Goal: Task Accomplishment & Management: Manage account settings

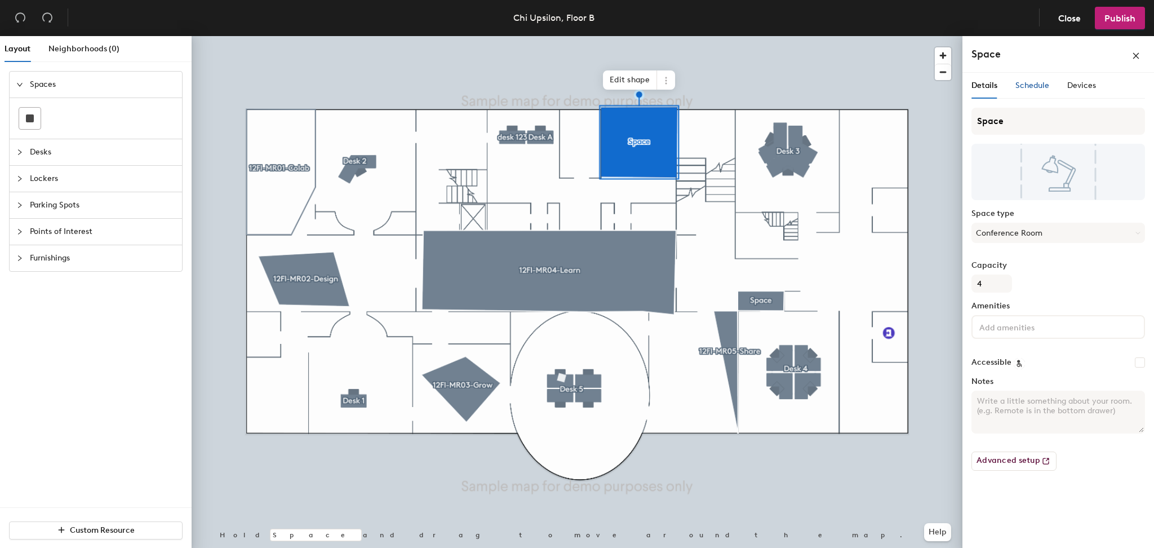
click at [1029, 82] on span "Schedule" at bounding box center [1033, 86] width 34 height 10
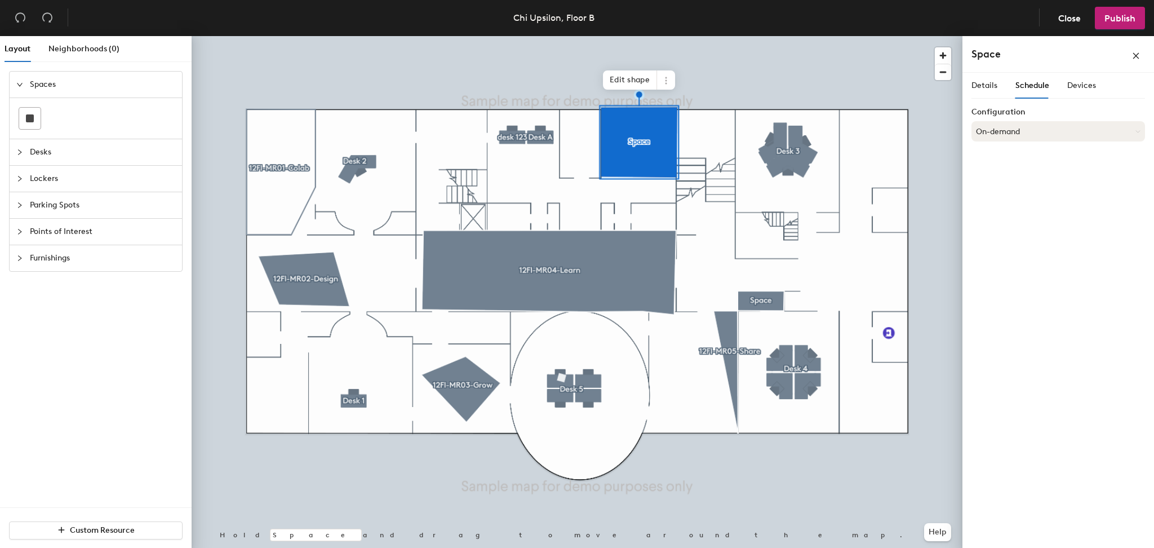
click at [1047, 134] on button "On-demand" at bounding box center [1059, 131] width 174 height 20
click at [1004, 176] on div "Scheduled" at bounding box center [1058, 176] width 172 height 17
click at [1112, 20] on span "Publish" at bounding box center [1120, 18] width 31 height 11
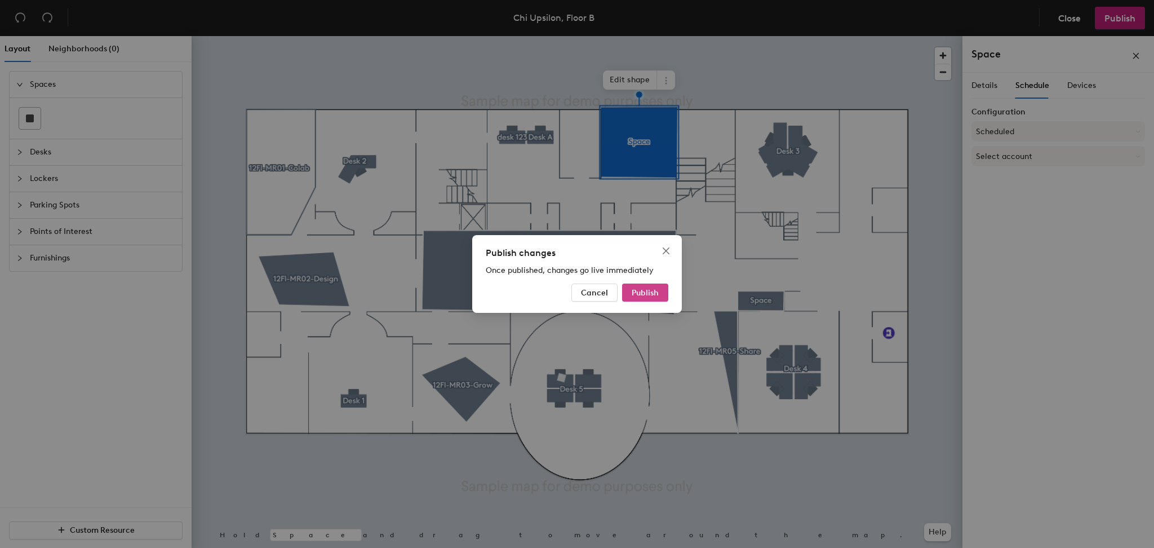
click at [643, 290] on span "Publish" at bounding box center [645, 293] width 27 height 10
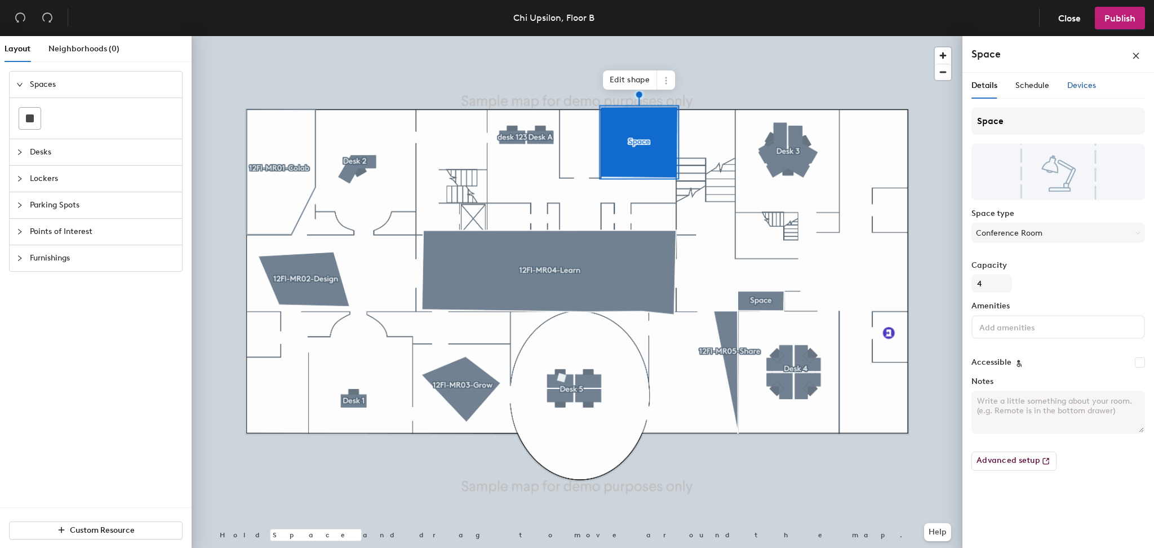
click at [1080, 87] on span "Devices" at bounding box center [1081, 86] width 29 height 10
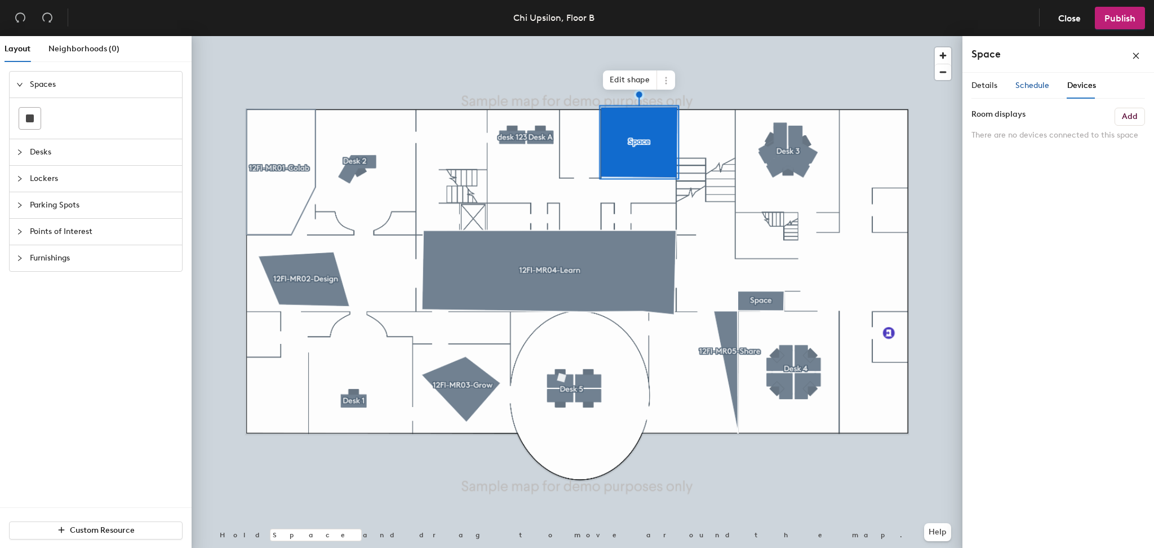
click at [1041, 85] on span "Schedule" at bounding box center [1033, 86] width 34 height 10
click at [1029, 129] on button "On-demand" at bounding box center [1059, 131] width 174 height 20
click at [1014, 177] on div "Scheduled" at bounding box center [1058, 176] width 172 height 17
click at [1041, 157] on button "Select account" at bounding box center [1059, 156] width 174 height 20
click at [1025, 186] on div "Google Apps" at bounding box center [1058, 184] width 172 height 17
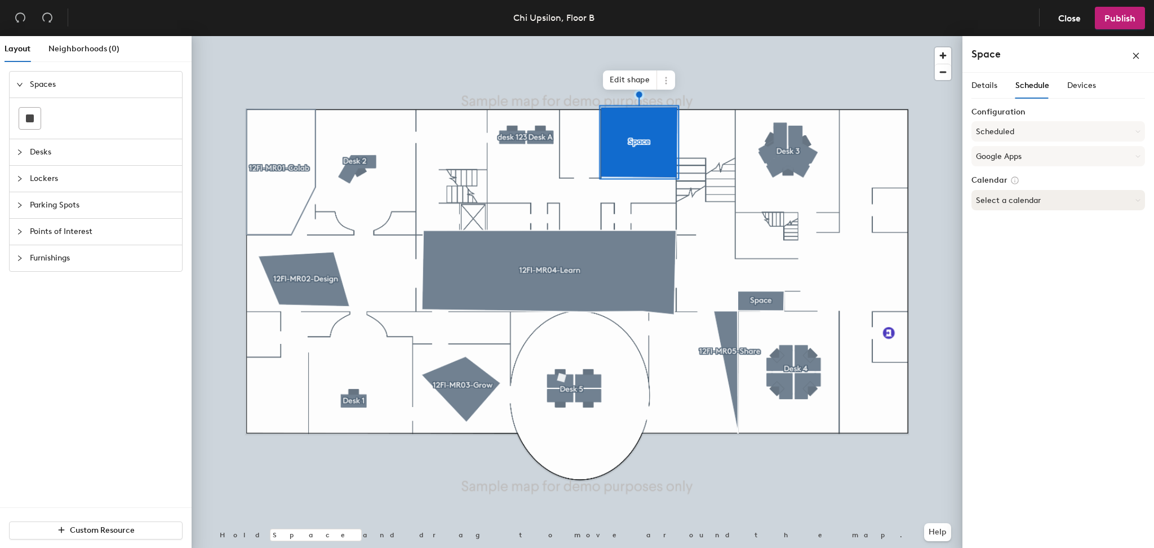
click at [1072, 207] on button "Select a calendar" at bounding box center [1059, 200] width 174 height 20
click at [1137, 198] on icon at bounding box center [1138, 200] width 5 height 5
click at [1072, 282] on div "Details Schedule Devices Configuration Scheduled Google Apps Calendar Select a …" at bounding box center [1059, 313] width 192 height 480
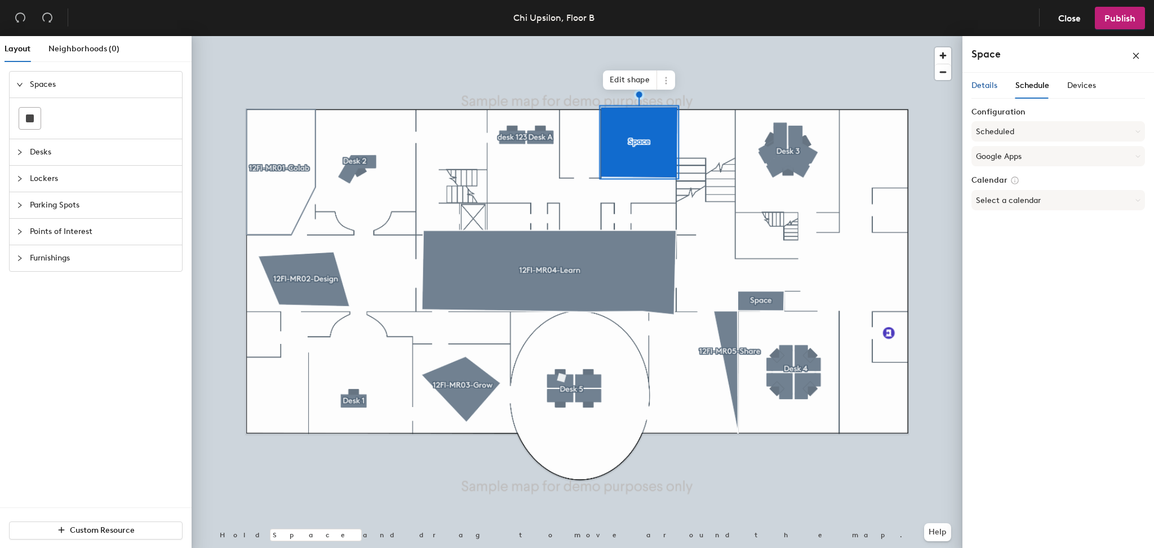
click at [987, 89] on span "Details" at bounding box center [985, 86] width 26 height 10
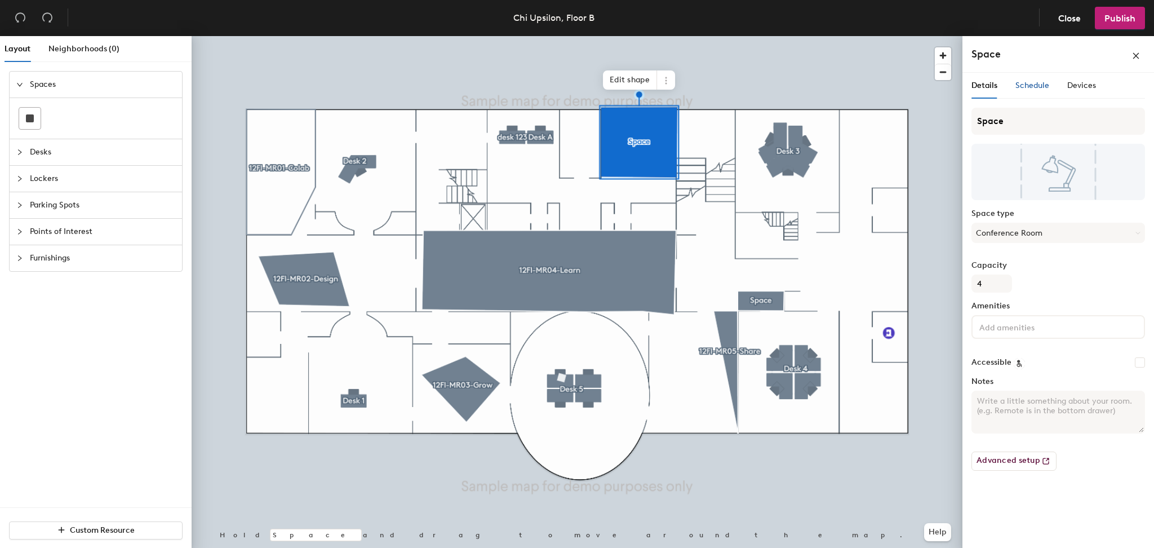
click at [1028, 86] on span "Schedule" at bounding box center [1033, 86] width 34 height 10
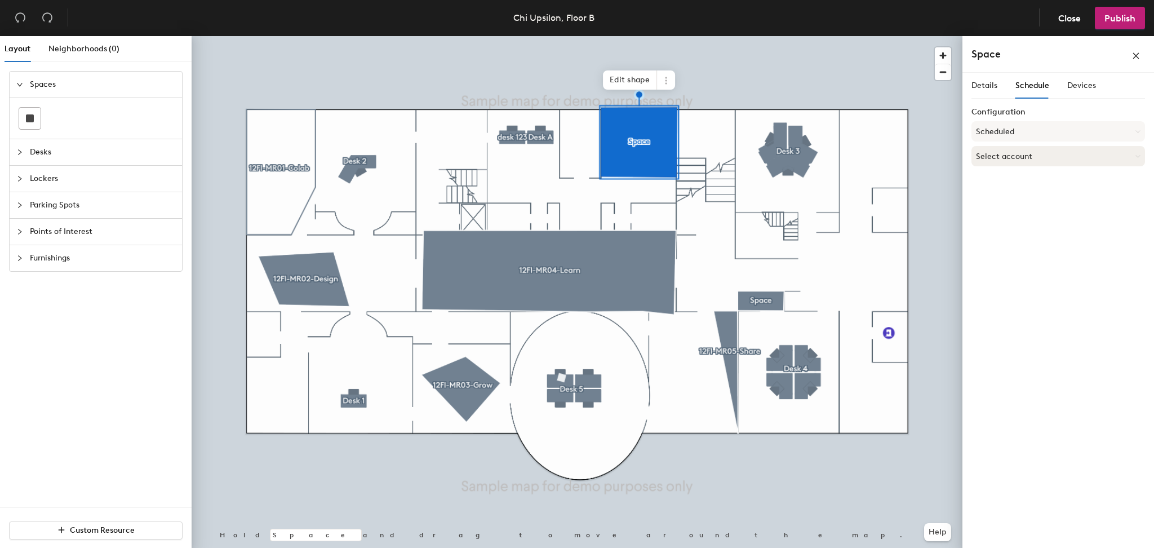
click at [1130, 158] on button "Select account" at bounding box center [1059, 156] width 174 height 20
click at [1036, 186] on div "Google Apps" at bounding box center [1058, 184] width 172 height 17
click at [1036, 206] on button "Select a calendar" at bounding box center [1059, 200] width 174 height 20
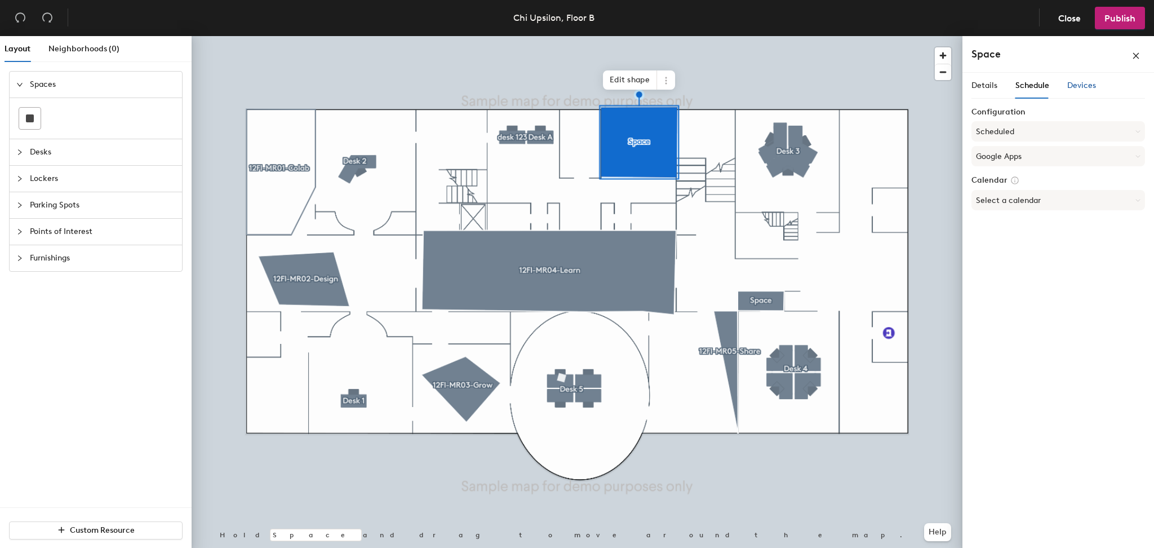
click at [1076, 86] on span "Devices" at bounding box center [1081, 86] width 29 height 10
click at [1029, 86] on span "Schedule" at bounding box center [1033, 86] width 34 height 10
click at [1014, 134] on button "Scheduled" at bounding box center [1059, 131] width 174 height 20
click at [1007, 191] on div "Request-only" at bounding box center [1058, 193] width 172 height 17
click at [1061, 155] on button "Select account" at bounding box center [1059, 156] width 174 height 20
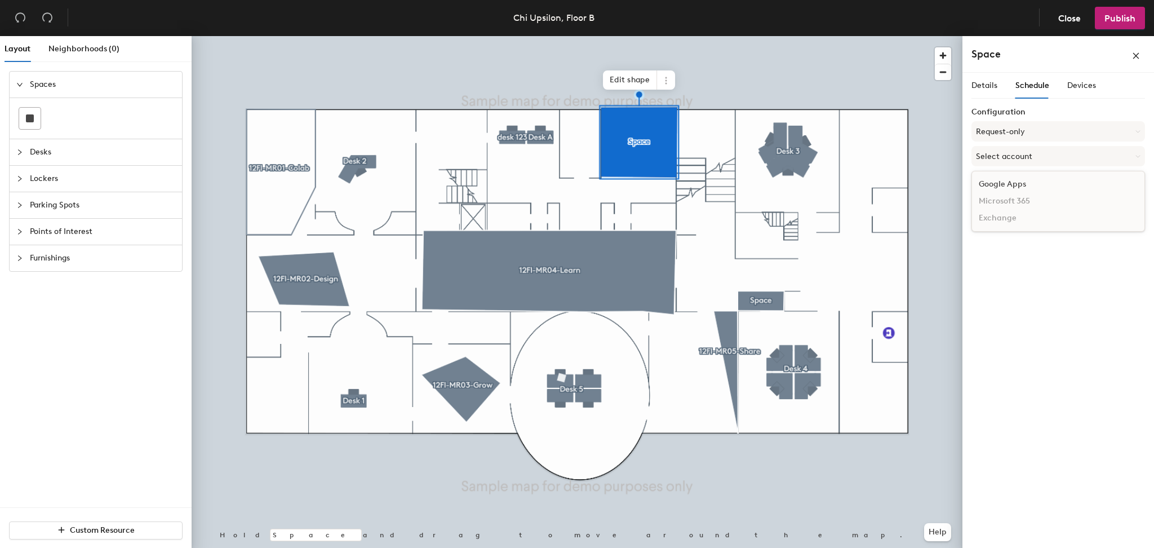
click at [1024, 186] on div "Google Apps" at bounding box center [1058, 184] width 172 height 17
click at [1024, 194] on button "Select a calendar" at bounding box center [1059, 200] width 174 height 20
click at [1009, 272] on div "Details Schedule Devices Configuration Request-only Google Apps Calendar Select…" at bounding box center [1059, 313] width 192 height 480
click at [1061, 22] on span "Close" at bounding box center [1069, 18] width 23 height 11
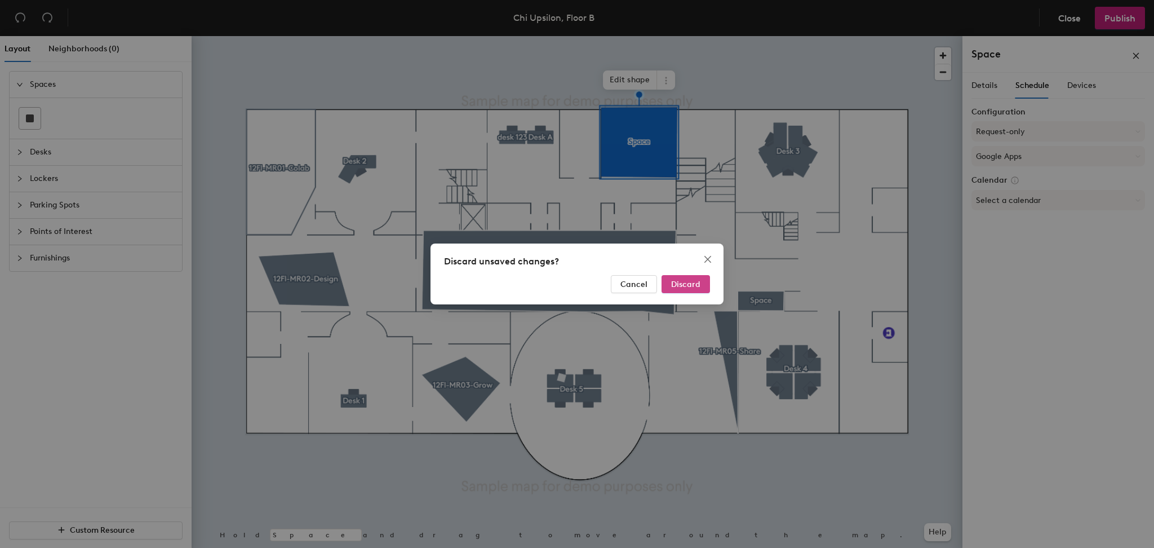
click at [684, 286] on span "Discard" at bounding box center [685, 285] width 29 height 10
